Goal: Navigation & Orientation: Find specific page/section

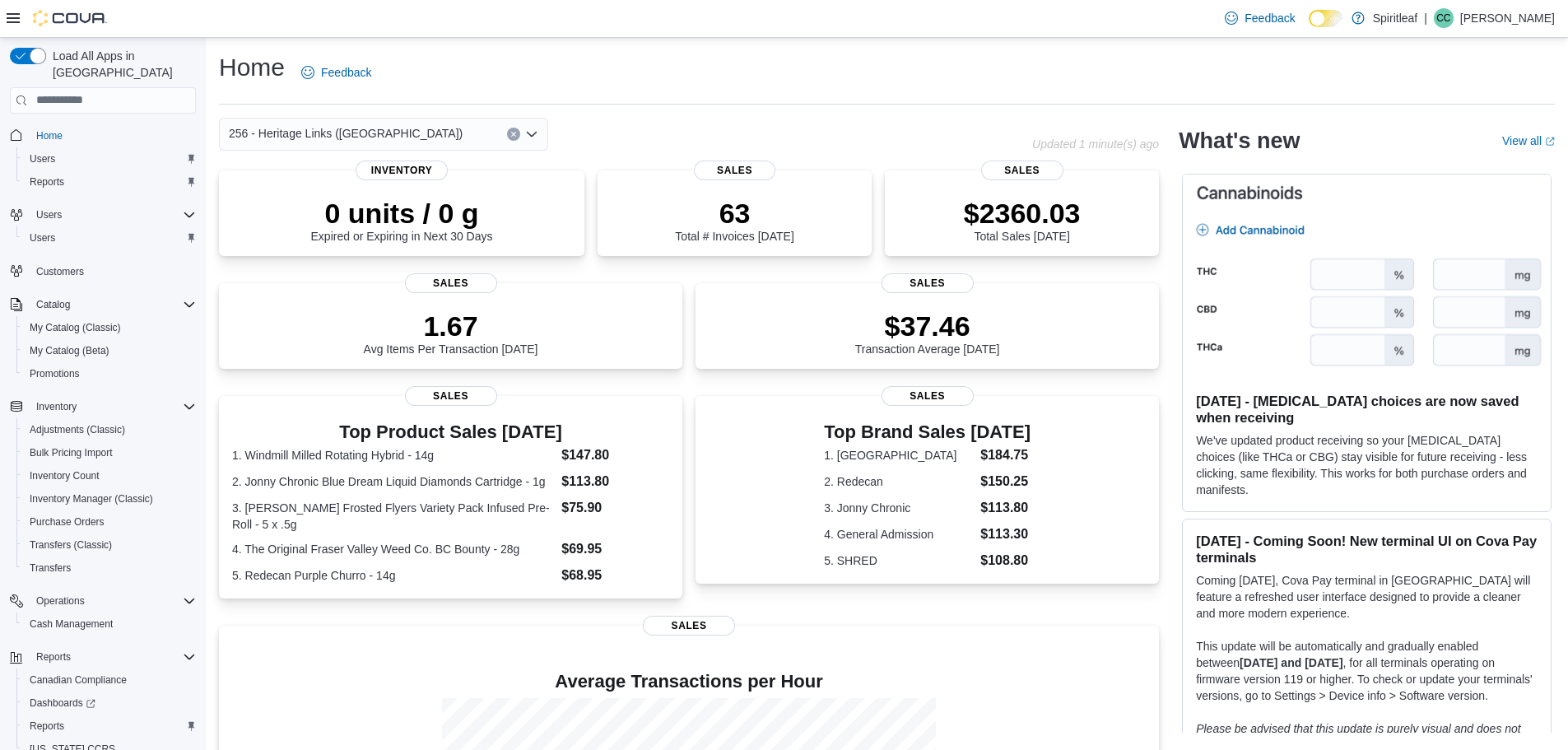
click at [1537, 18] on p "Courtney C" at bounding box center [1507, 18] width 95 height 20
click at [1457, 163] on span "Sign Out" at bounding box center [1448, 161] width 44 height 17
